Goal: Task Accomplishment & Management: Manage account settings

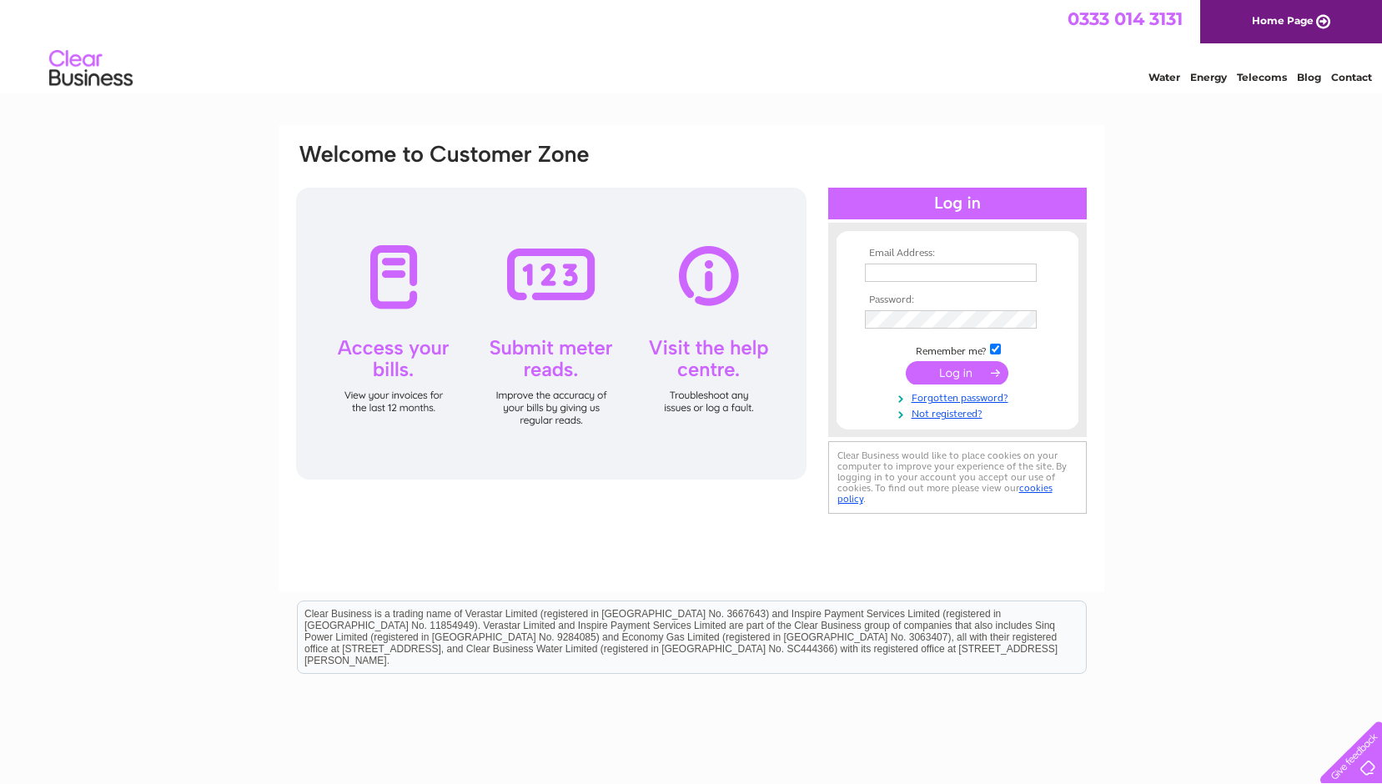
type input "Ozzell.bowl@hotmail.co.uk"
click at [935, 371] on input "submit" at bounding box center [957, 372] width 103 height 23
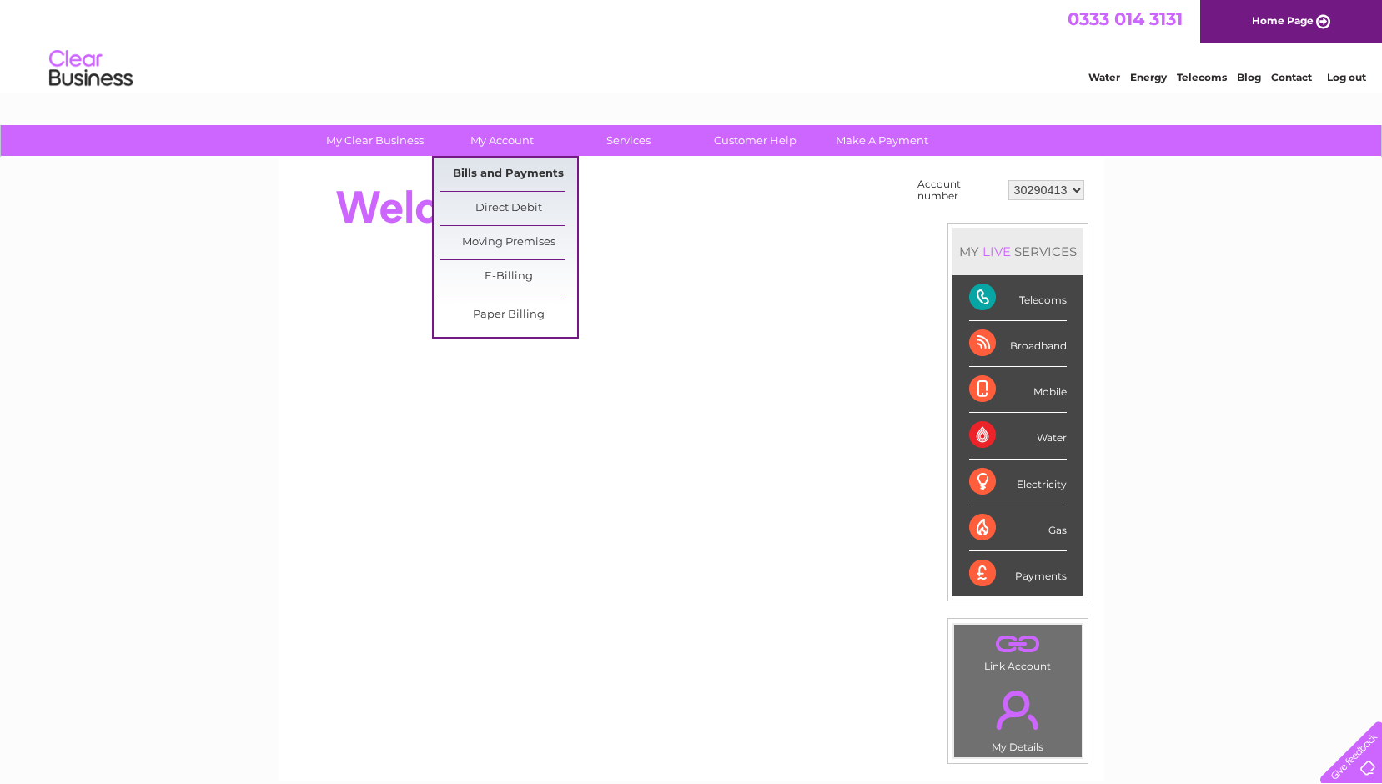
click at [489, 174] on link "Bills and Payments" at bounding box center [509, 174] width 138 height 33
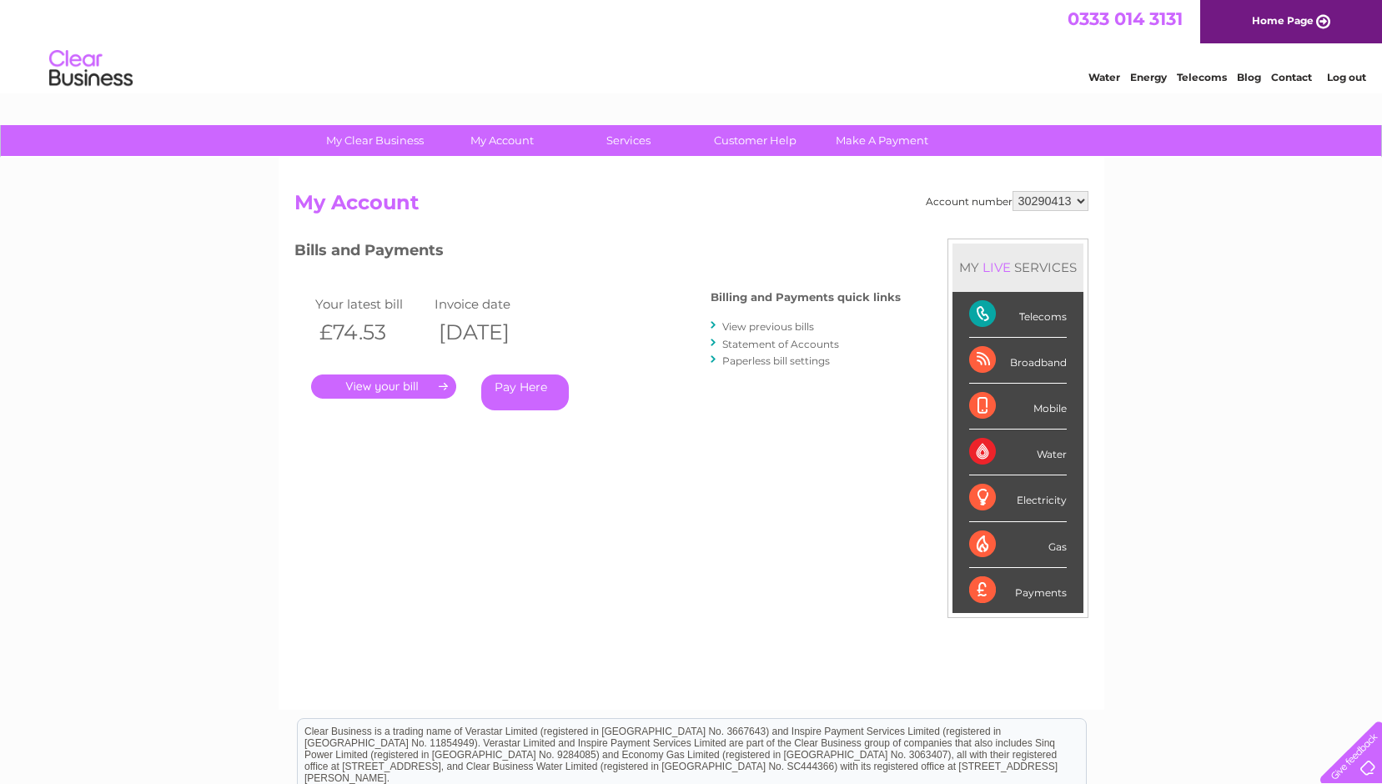
click at [390, 391] on link "." at bounding box center [383, 386] width 145 height 24
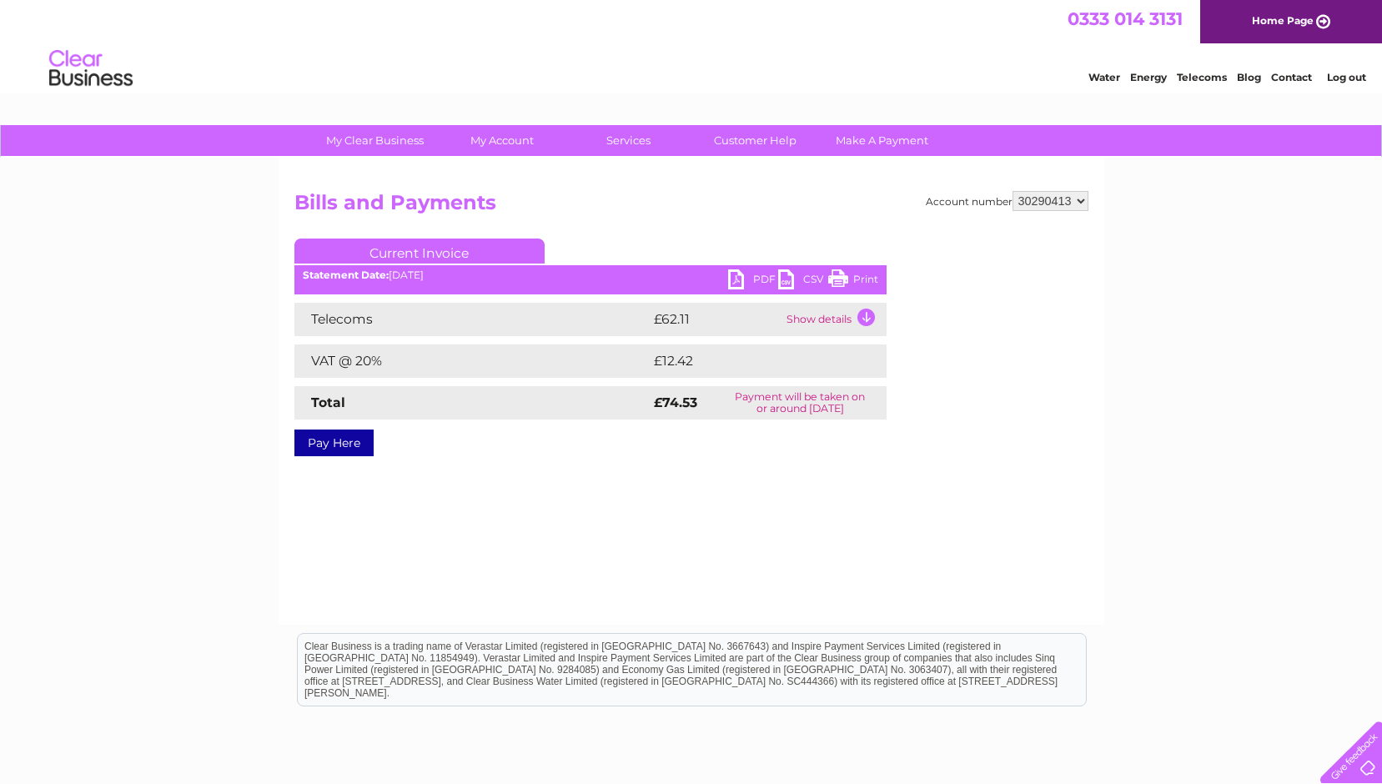
click at [756, 278] on link "PDF" at bounding box center [753, 281] width 50 height 24
